Goal: Task Accomplishment & Management: Manage account settings

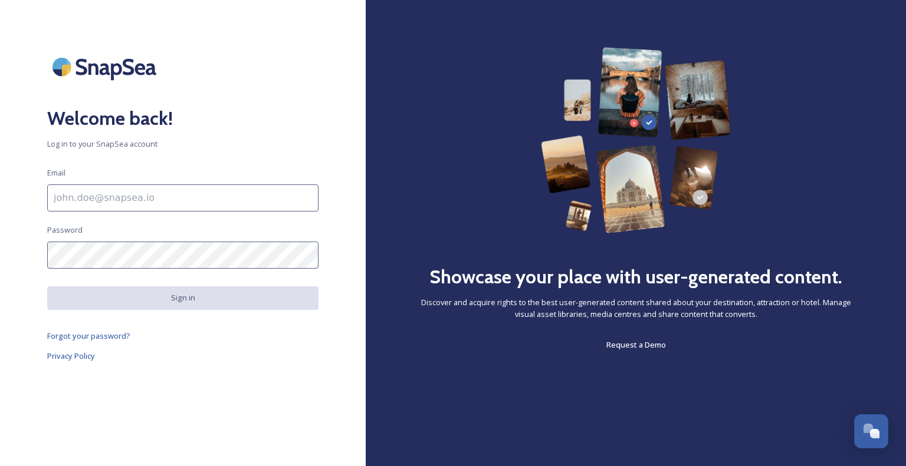
click at [679, 16] on html "Welcome back! Log in to your SnapSea account Email Password Sign in Forgot your…" at bounding box center [453, 233] width 906 height 466
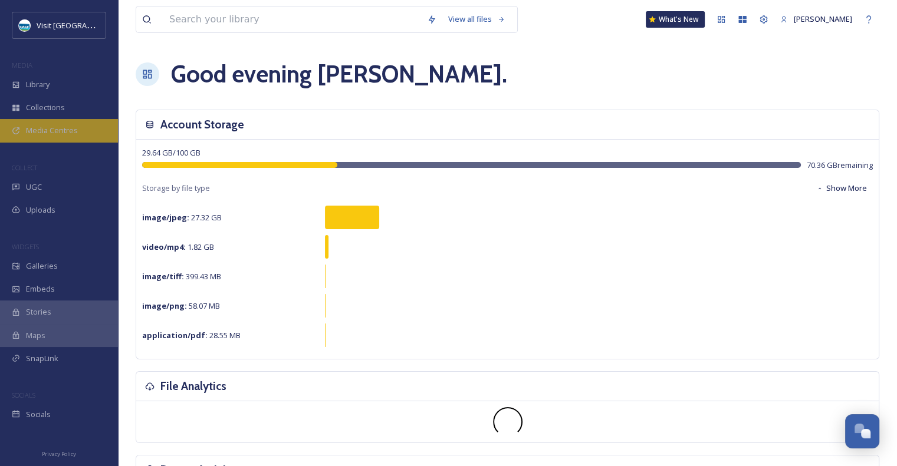
click at [65, 131] on span "Media Centres" at bounding box center [52, 130] width 52 height 11
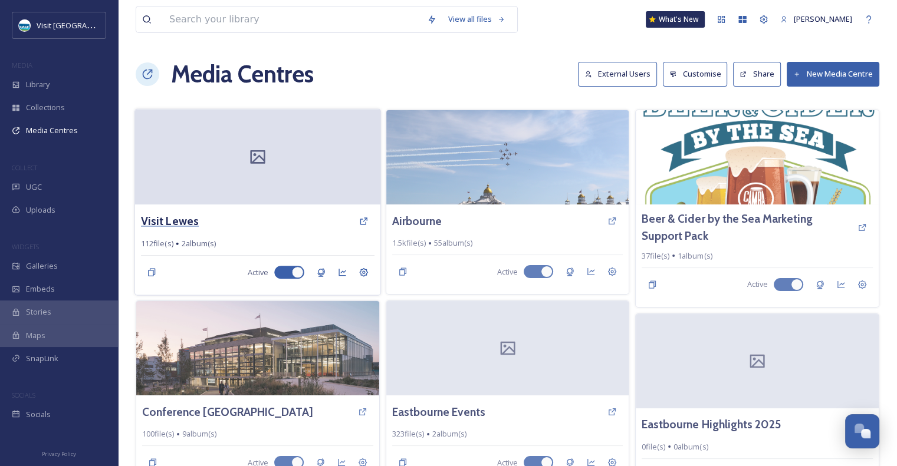
click at [172, 219] on h3 "Visit Lewes" at bounding box center [170, 221] width 58 height 17
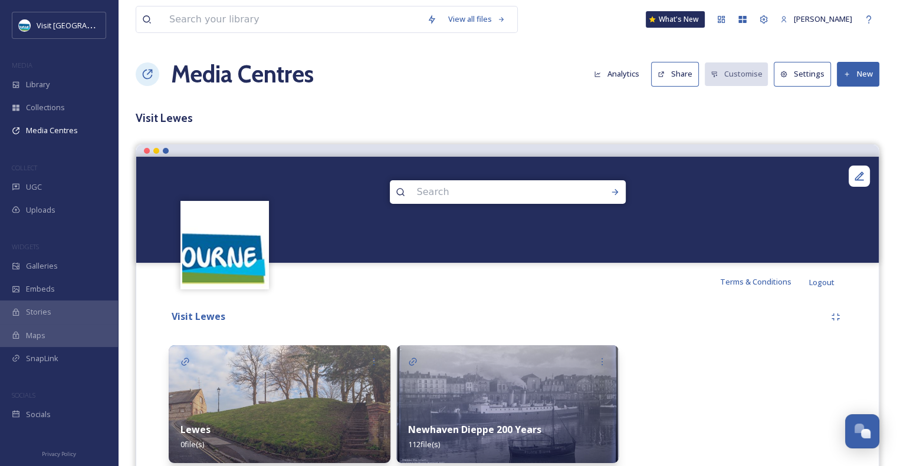
click at [570, 389] on img at bounding box center [507, 405] width 222 height 118
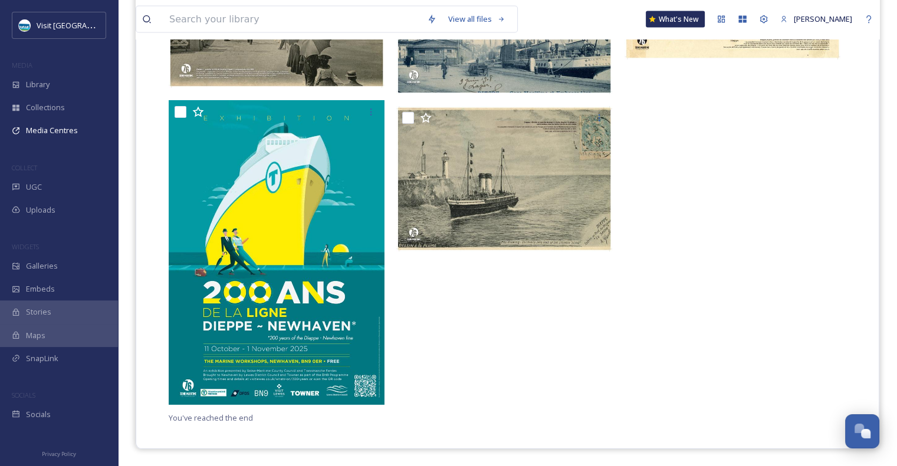
scroll to position [289, 0]
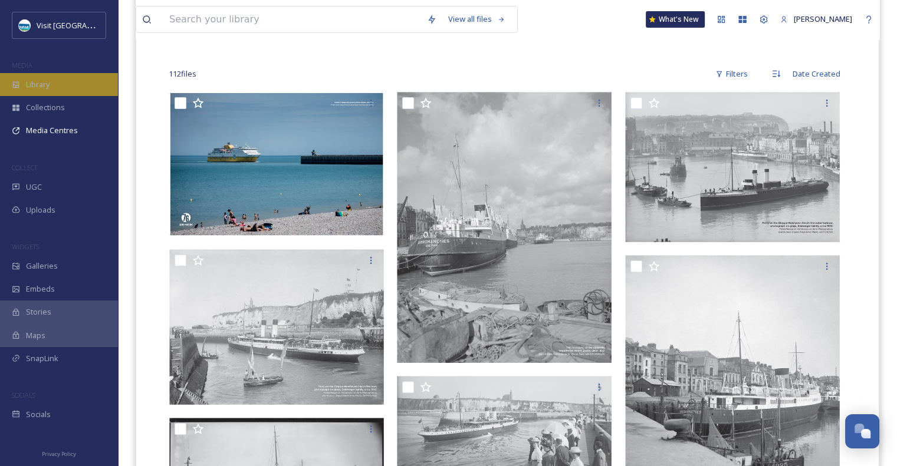
click at [51, 89] on div "Library" at bounding box center [59, 84] width 118 height 23
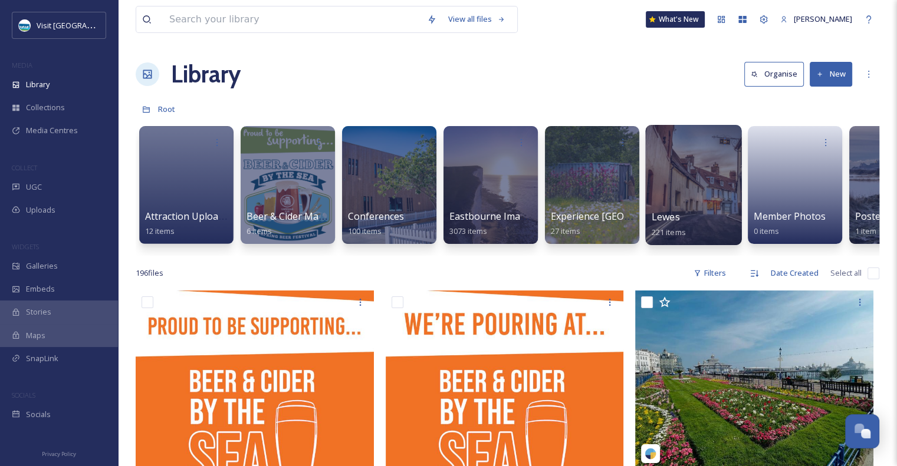
click at [711, 212] on div "Lewes 221 items" at bounding box center [694, 224] width 84 height 29
click at [660, 222] on span "Lewes" at bounding box center [666, 217] width 28 height 13
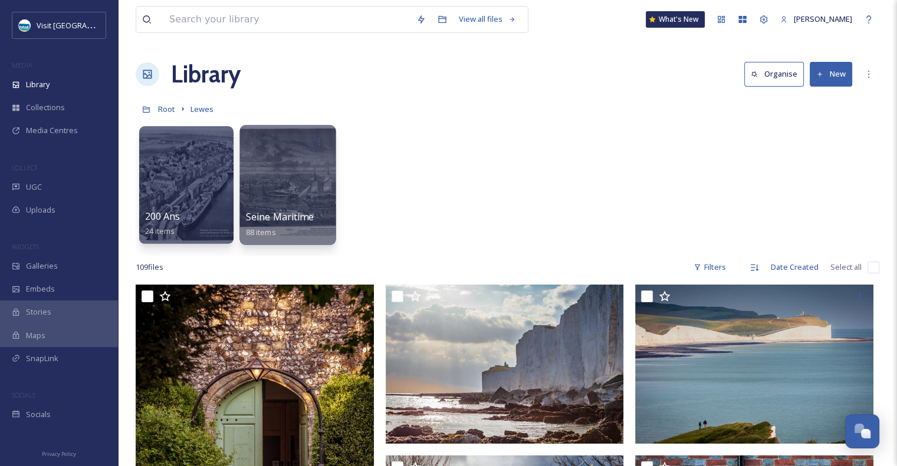
click at [275, 216] on span "Seine Maritime" at bounding box center [280, 217] width 68 height 13
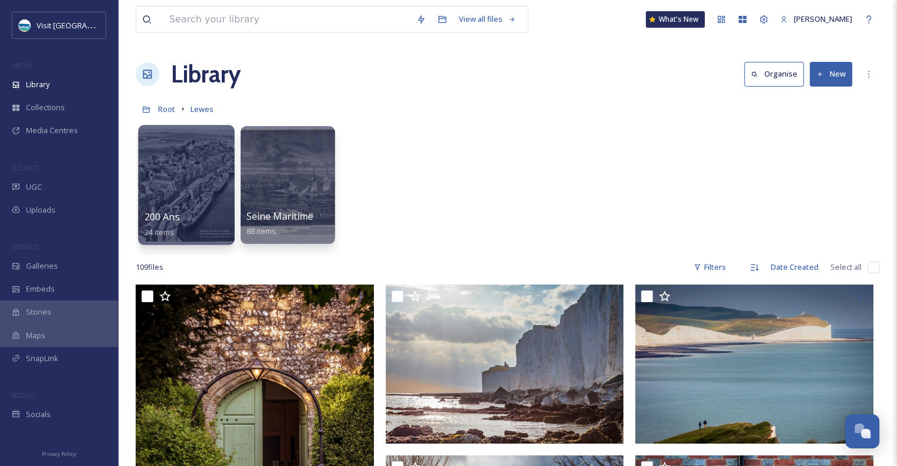
click at [170, 216] on span "200 Ans" at bounding box center [161, 217] width 35 height 13
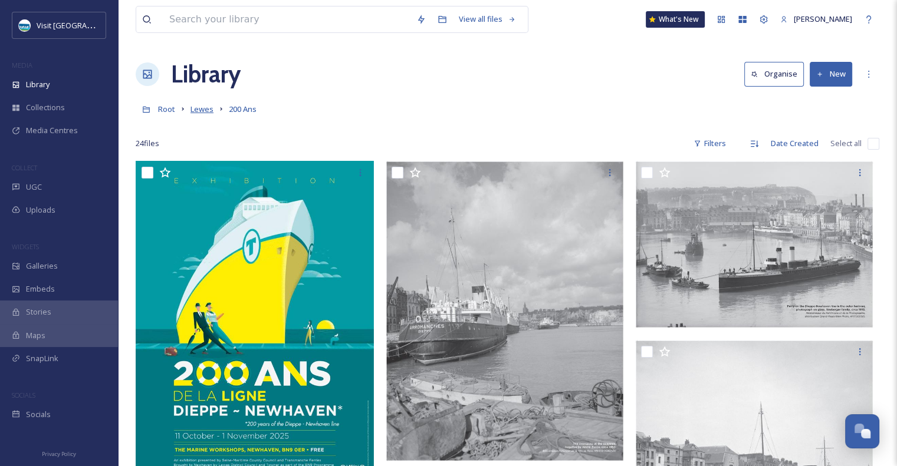
click at [204, 106] on span "Lewes" at bounding box center [201, 109] width 23 height 11
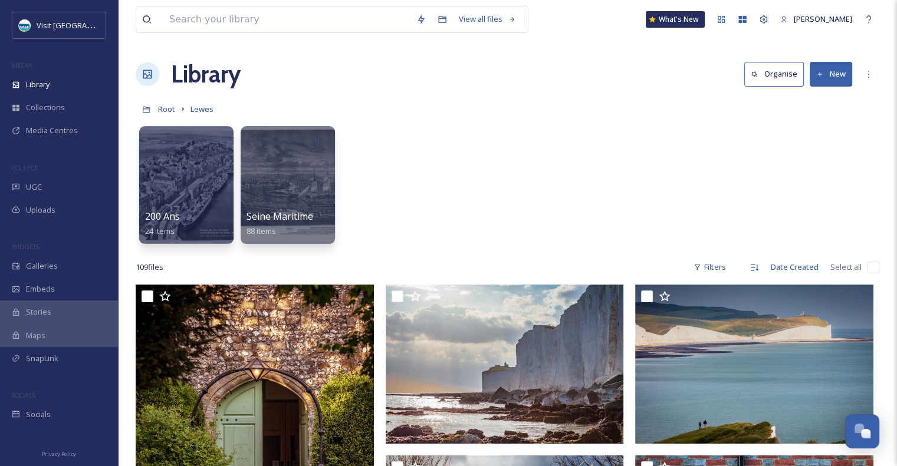
click at [830, 68] on button "New" at bounding box center [831, 74] width 42 height 24
click at [812, 147] on span "Folder" at bounding box center [817, 147] width 22 height 11
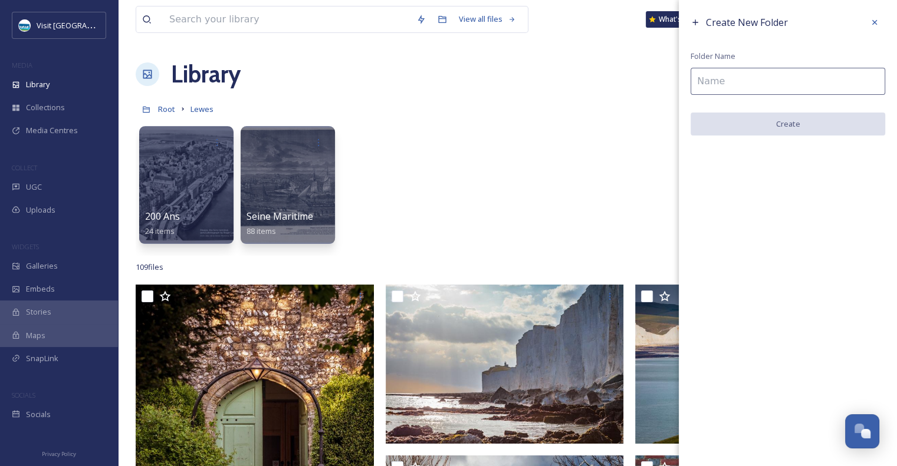
click at [788, 75] on input at bounding box center [788, 81] width 195 height 27
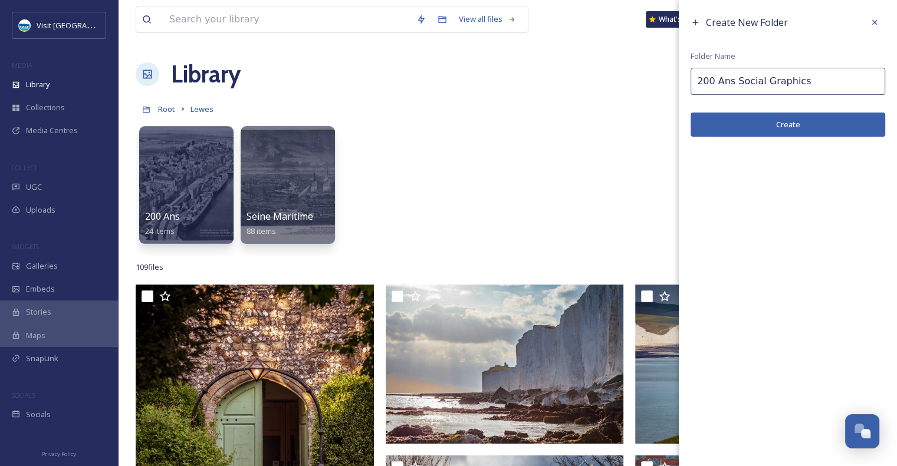
type input "200 Ans Social Graphics"
click at [781, 126] on button "Create" at bounding box center [788, 125] width 195 height 24
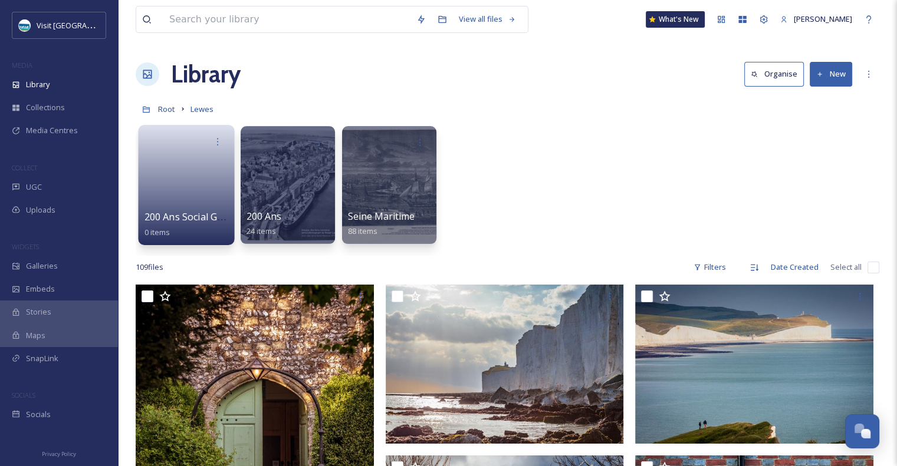
click at [198, 195] on link at bounding box center [186, 181] width 84 height 57
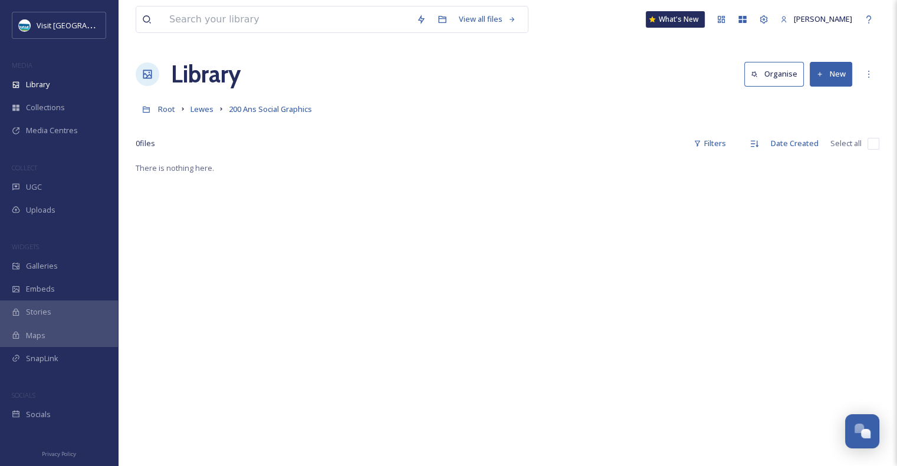
click at [834, 70] on button "New" at bounding box center [831, 74] width 42 height 24
click at [829, 96] on span "File Upload" at bounding box center [825, 101] width 39 height 11
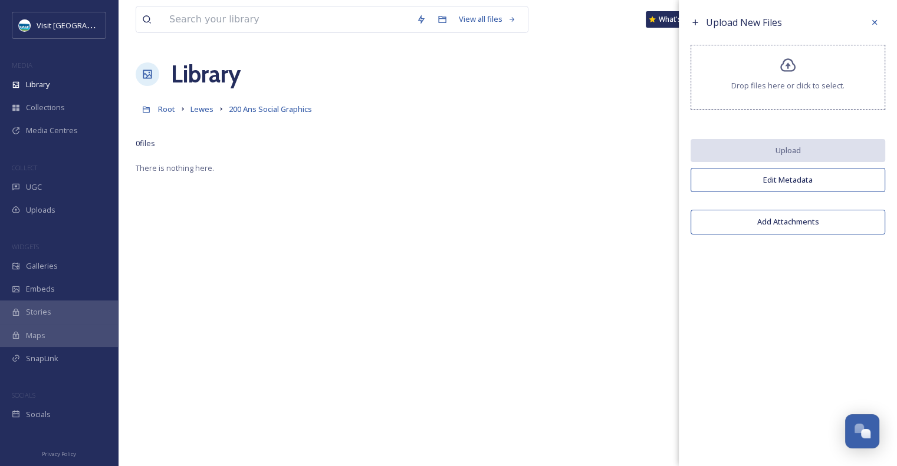
click at [755, 84] on span "Drop files here or click to select." at bounding box center [787, 85] width 113 height 11
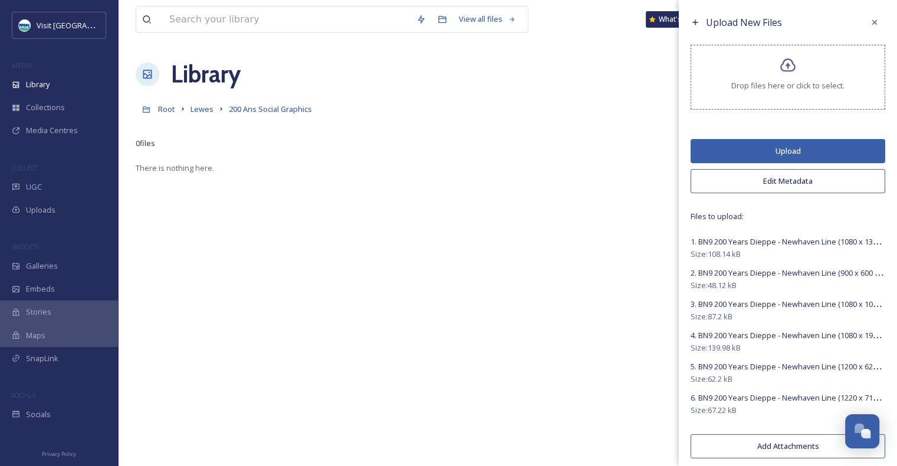
click at [796, 146] on button "Upload" at bounding box center [788, 151] width 195 height 24
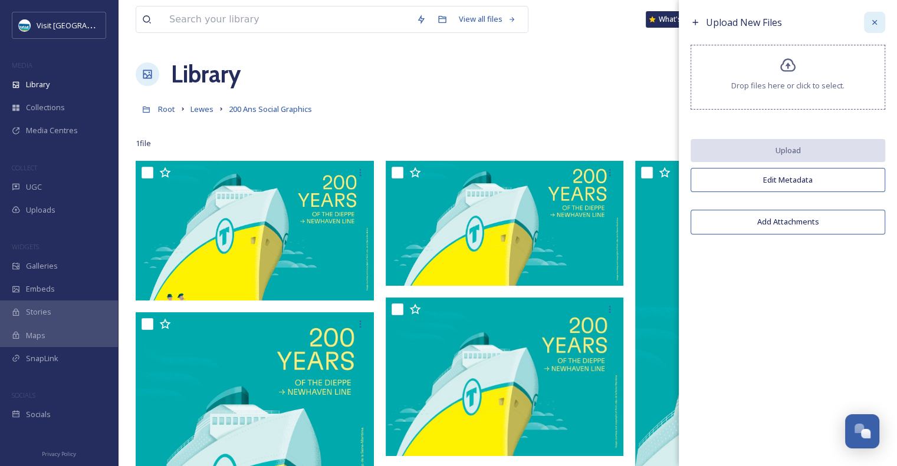
click at [875, 23] on icon at bounding box center [874, 22] width 5 height 5
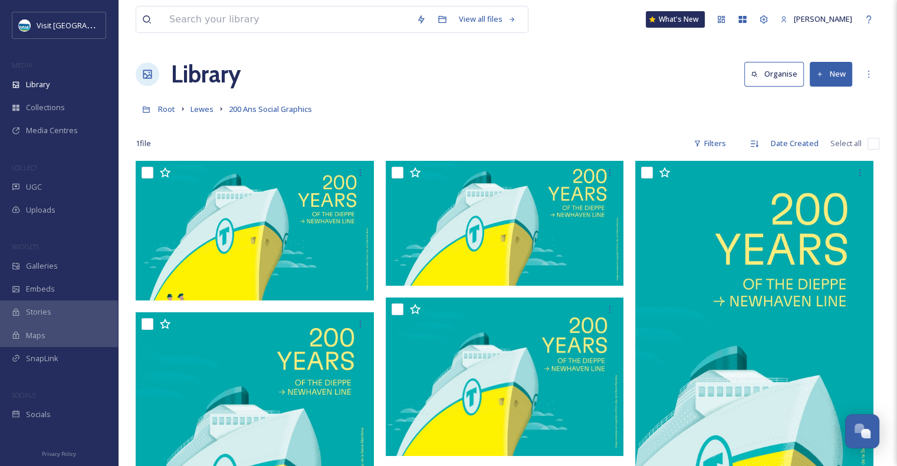
click at [868, 141] on input "checkbox" at bounding box center [873, 144] width 12 height 12
checkbox input "true"
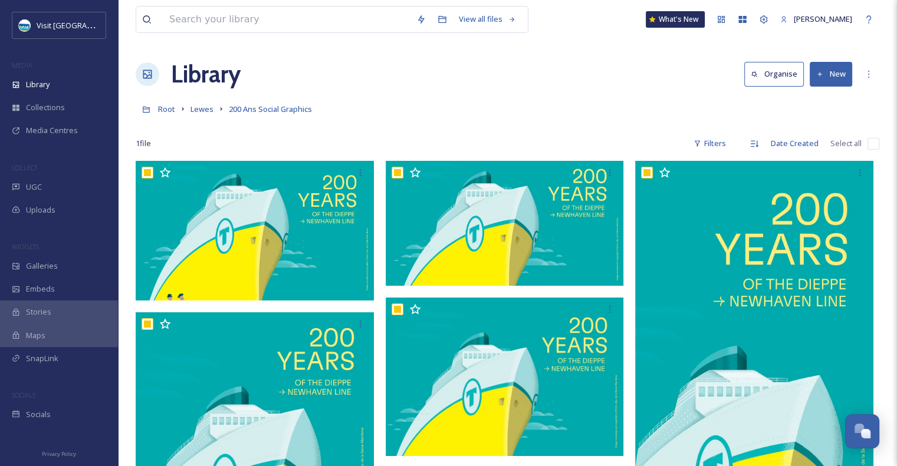
checkbox input "true"
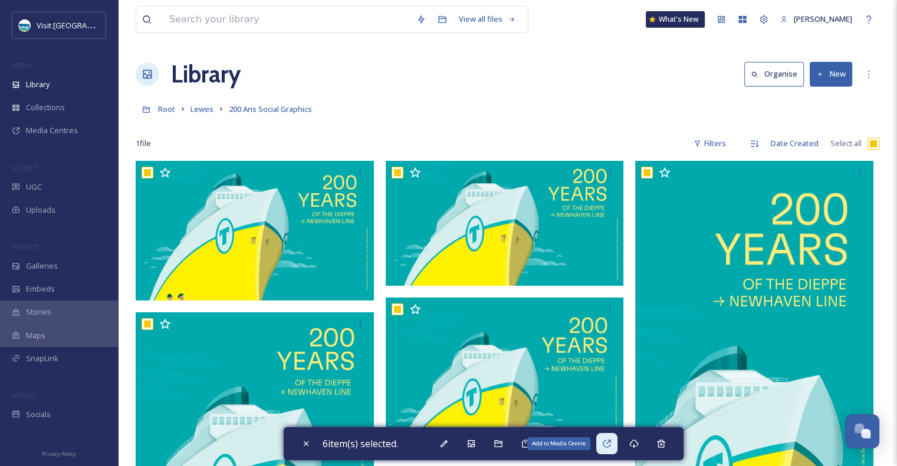
click at [615, 450] on div "Add to Media Centre" at bounding box center [606, 443] width 21 height 21
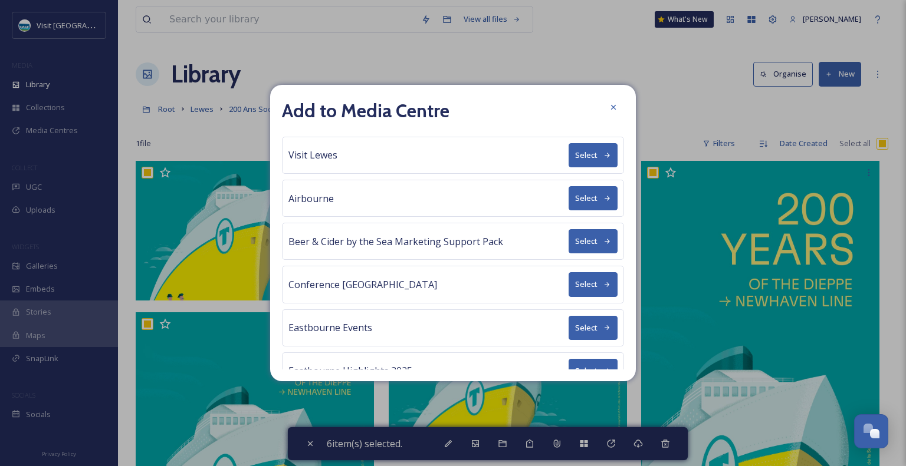
click at [587, 160] on button "Select" at bounding box center [592, 155] width 49 height 24
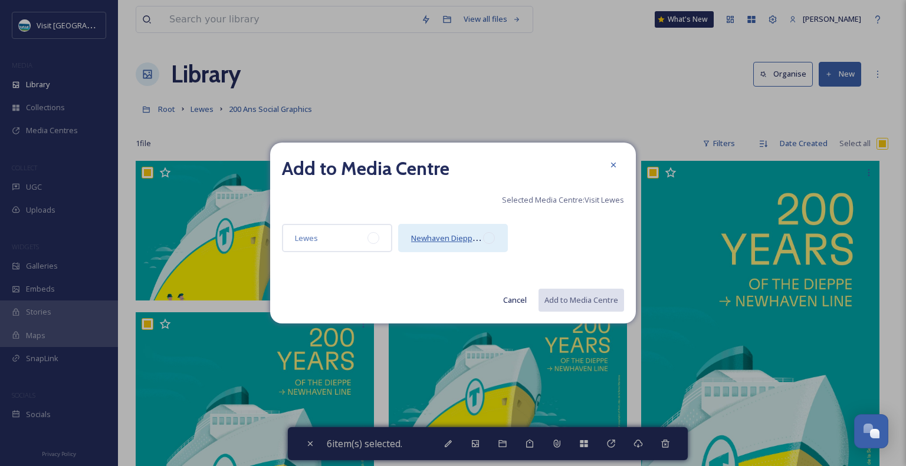
click at [472, 240] on span "Newhaven Dieppe 200 Years" at bounding box center [462, 237] width 102 height 11
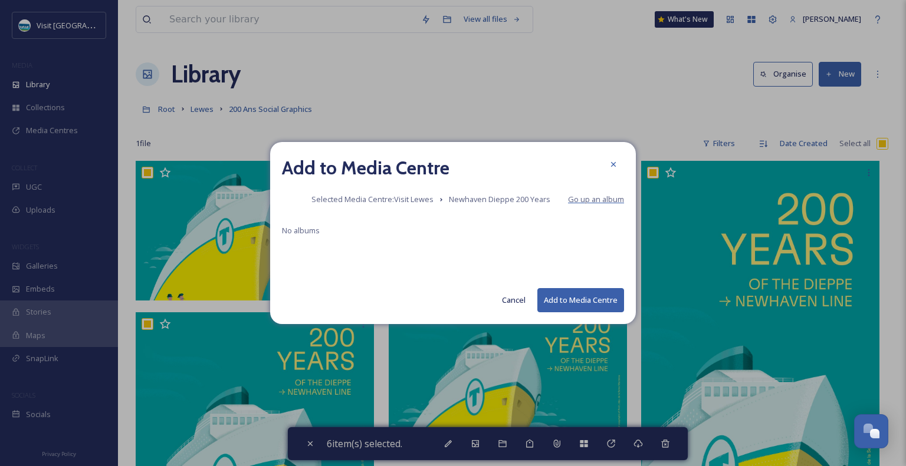
click at [590, 203] on span "Go up an album" at bounding box center [596, 199] width 56 height 11
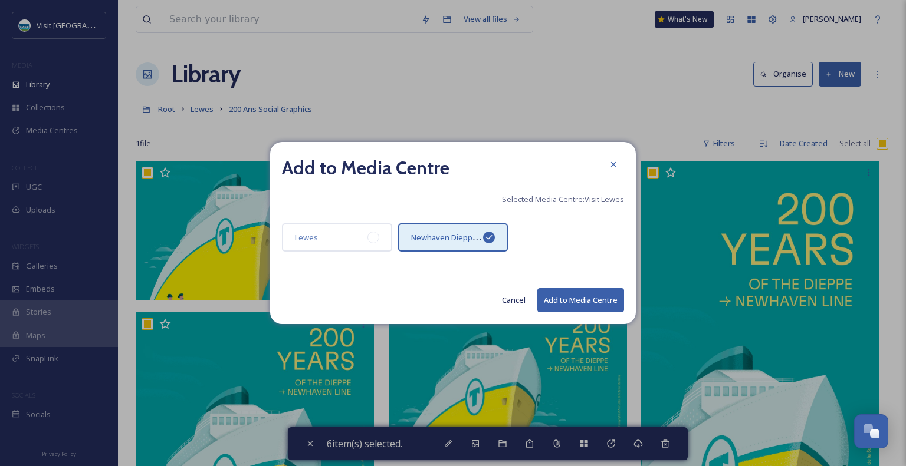
click at [557, 304] on button "Add to Media Centre" at bounding box center [580, 300] width 87 height 24
checkbox input "false"
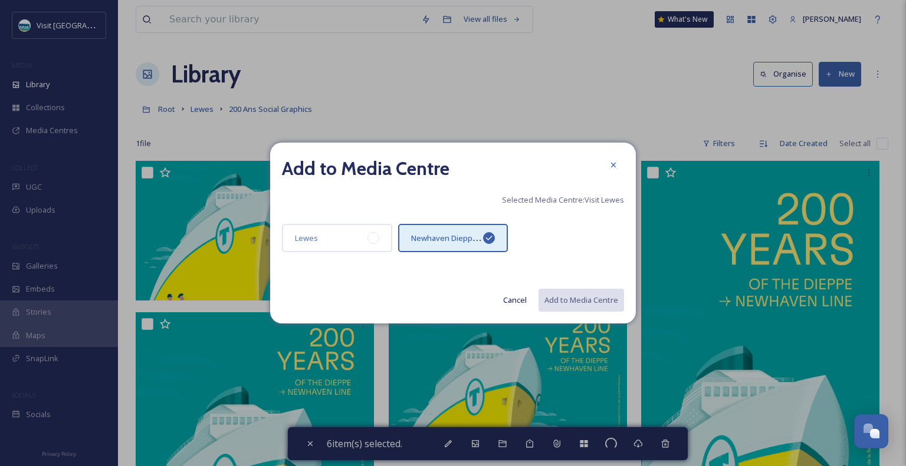
checkbox input "false"
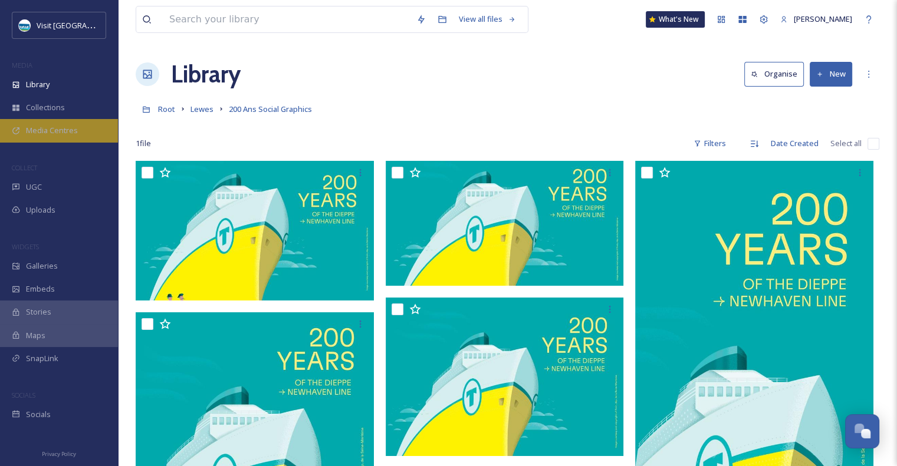
click at [45, 127] on span "Media Centres" at bounding box center [52, 130] width 52 height 11
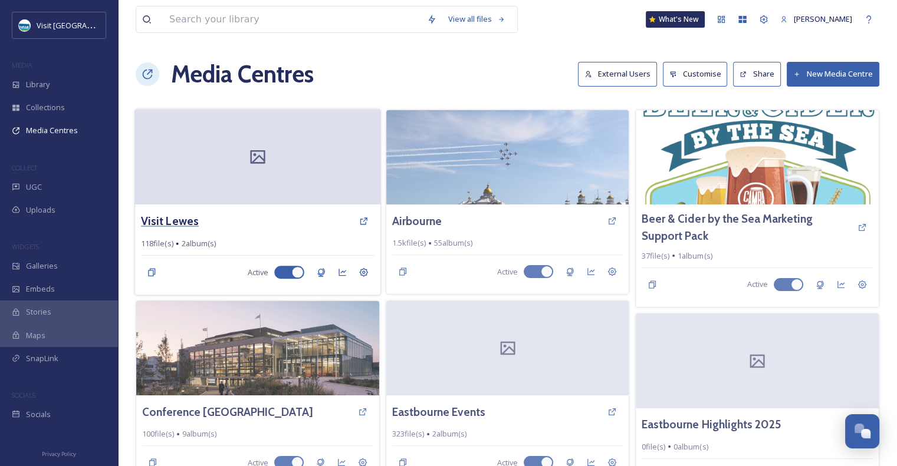
click at [153, 216] on h3 "Visit Lewes" at bounding box center [170, 221] width 58 height 17
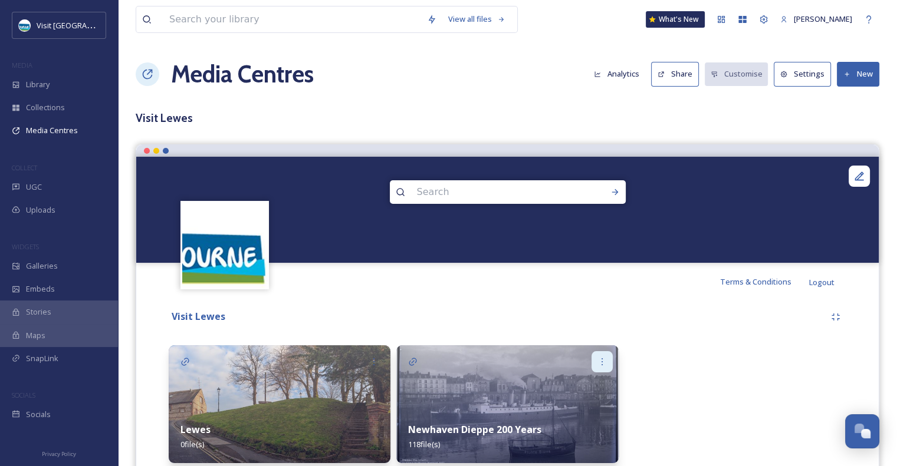
click at [602, 359] on icon at bounding box center [601, 361] width 9 height 9
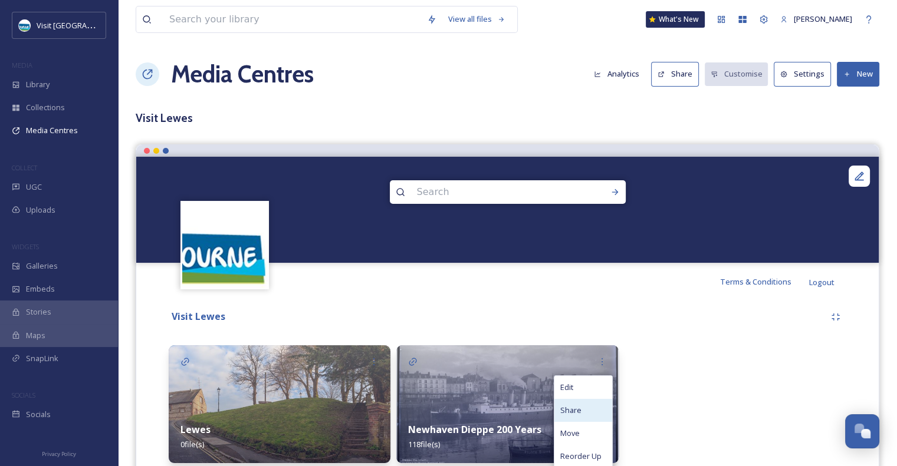
click at [592, 409] on div "Share" at bounding box center [583, 410] width 58 height 23
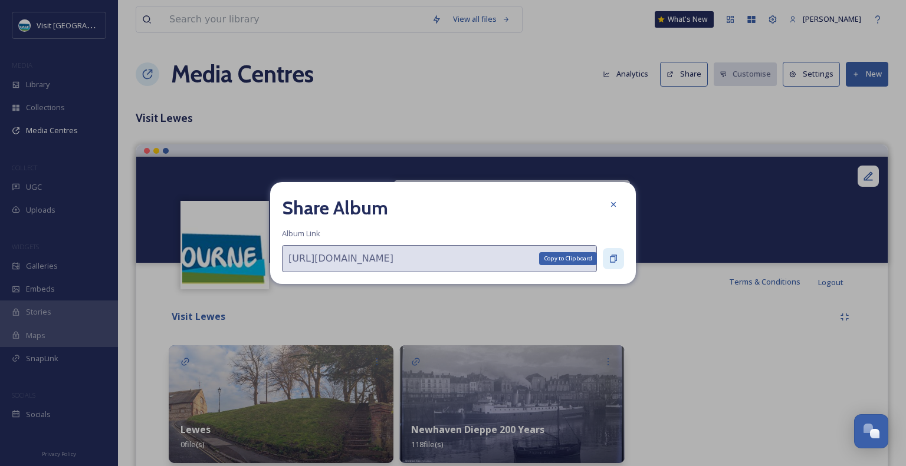
click at [614, 261] on icon at bounding box center [613, 258] width 9 height 9
